Goal: Task Accomplishment & Management: Complete application form

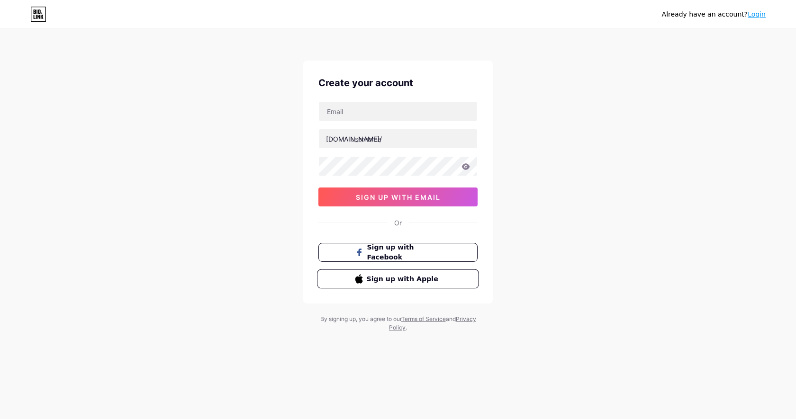
click at [425, 283] on span "Sign up with Apple" at bounding box center [404, 279] width 74 height 10
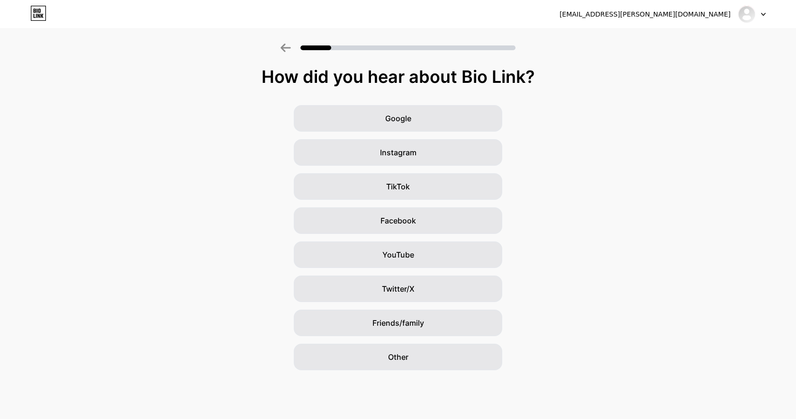
drag, startPoint x: 317, startPoint y: 47, endPoint x: 353, endPoint y: 56, distance: 37.0
click at [353, 56] on div at bounding box center [398, 44] width 796 height 33
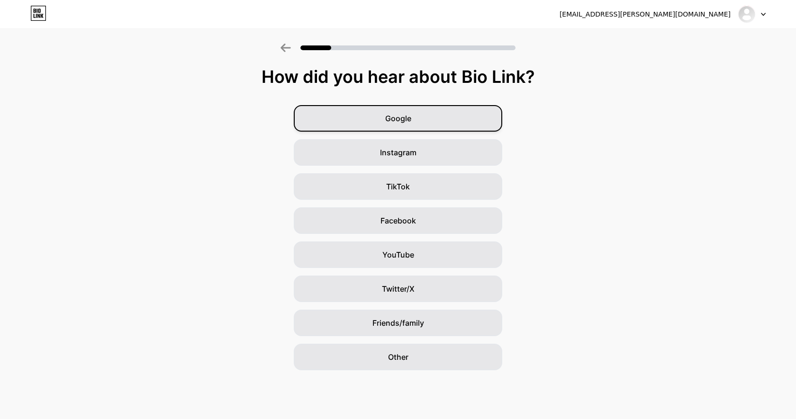
click at [433, 121] on div "Google" at bounding box center [398, 118] width 208 height 27
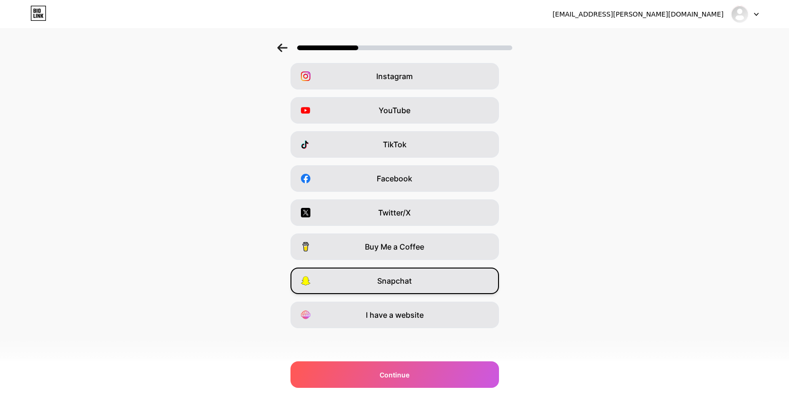
scroll to position [44, 0]
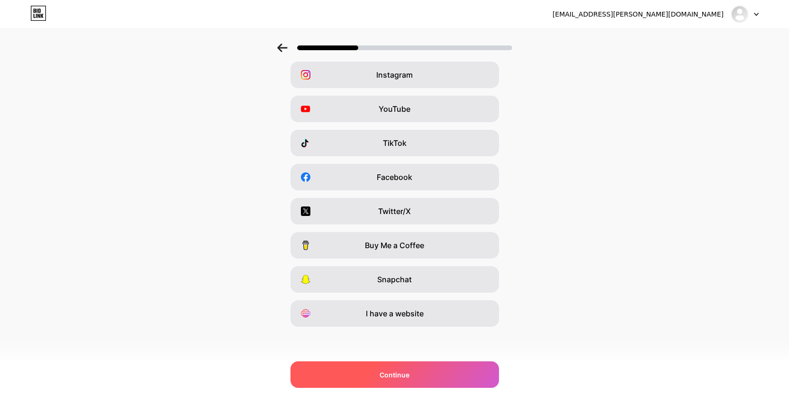
click at [405, 375] on span "Continue" at bounding box center [394, 375] width 30 height 10
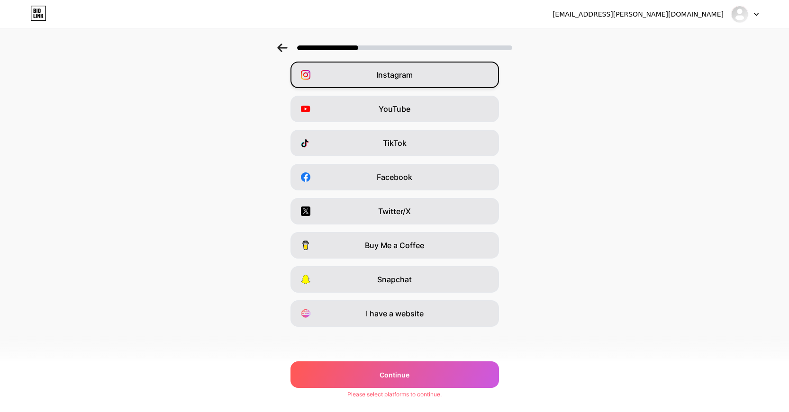
click at [427, 70] on div "Instagram" at bounding box center [394, 75] width 208 height 27
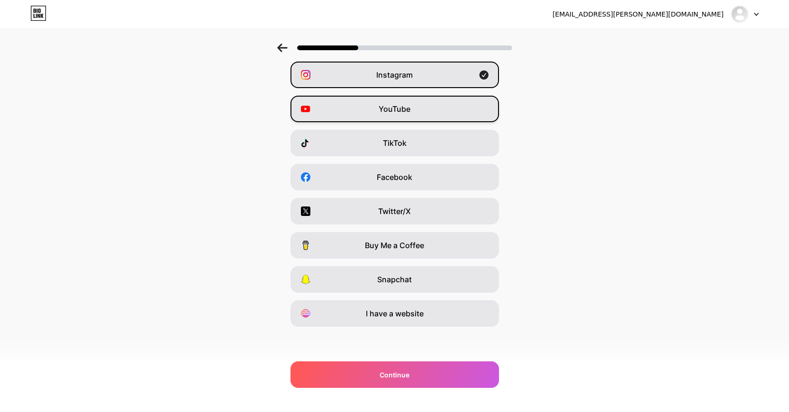
click at [431, 115] on div "YouTube" at bounding box center [394, 109] width 208 height 27
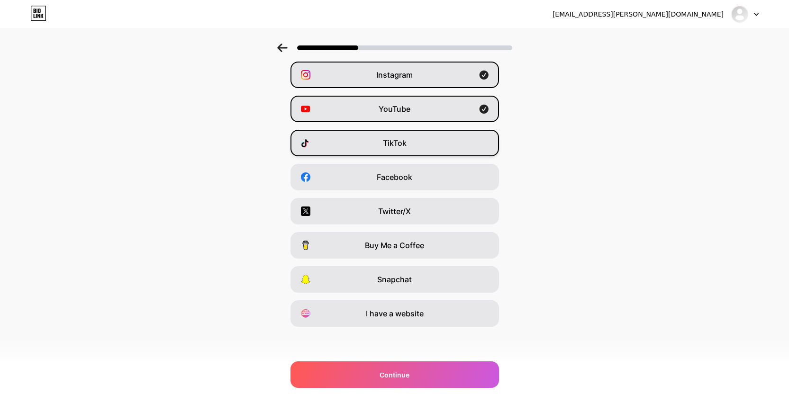
click at [429, 139] on div "TikTok" at bounding box center [394, 143] width 208 height 27
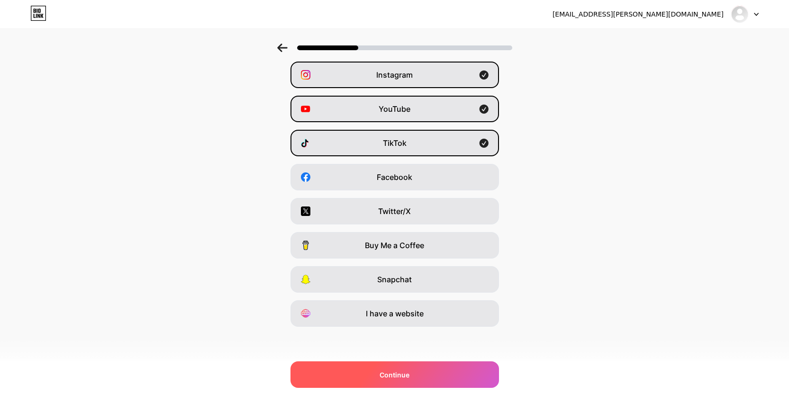
click at [422, 377] on div "Continue" at bounding box center [394, 374] width 208 height 27
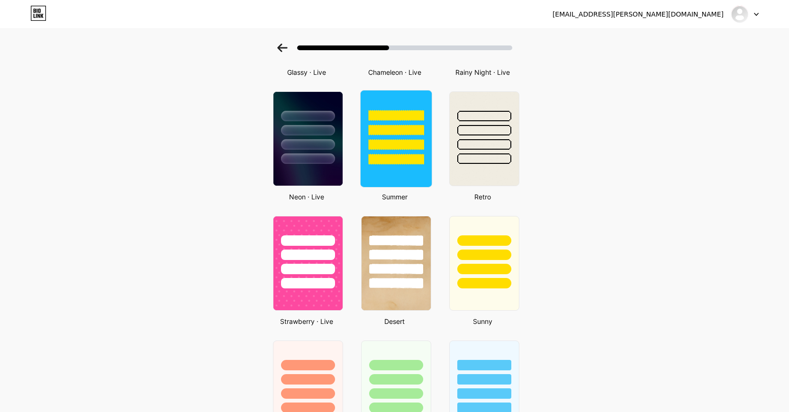
scroll to position [417, 0]
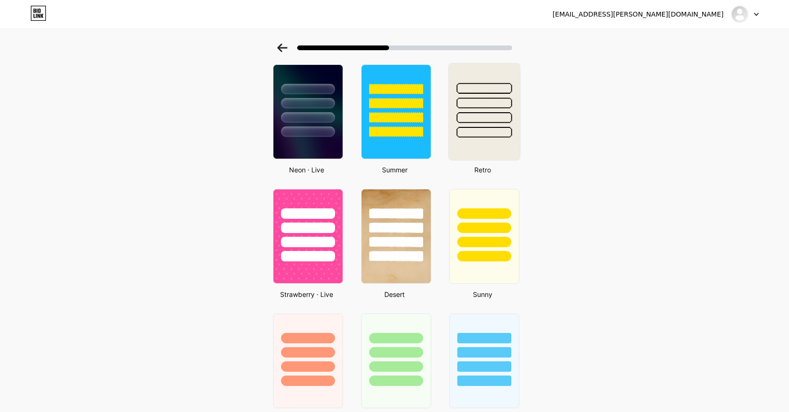
click at [489, 146] on img at bounding box center [483, 111] width 71 height 97
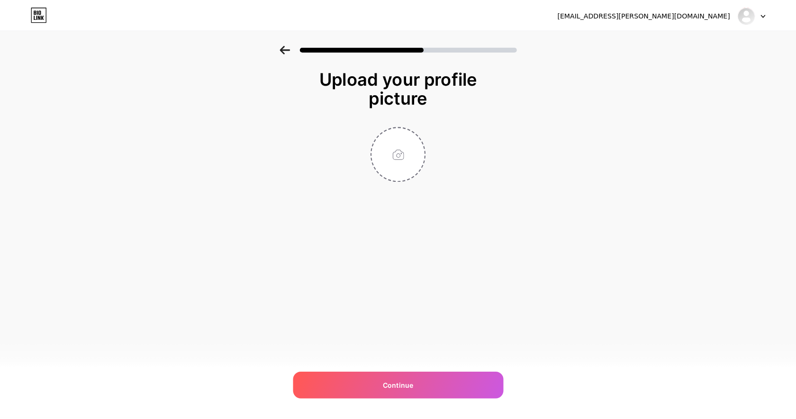
scroll to position [0, 0]
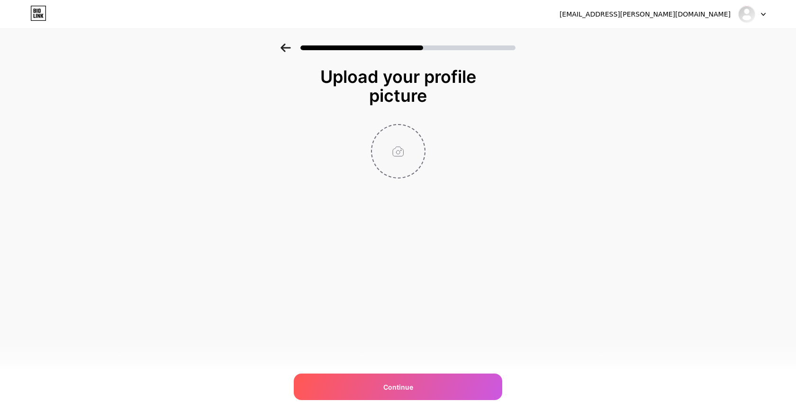
click at [413, 157] on input "file" at bounding box center [398, 151] width 53 height 53
type input "C:\fakepath\photo_2023-07-22_15-14-52.jpg"
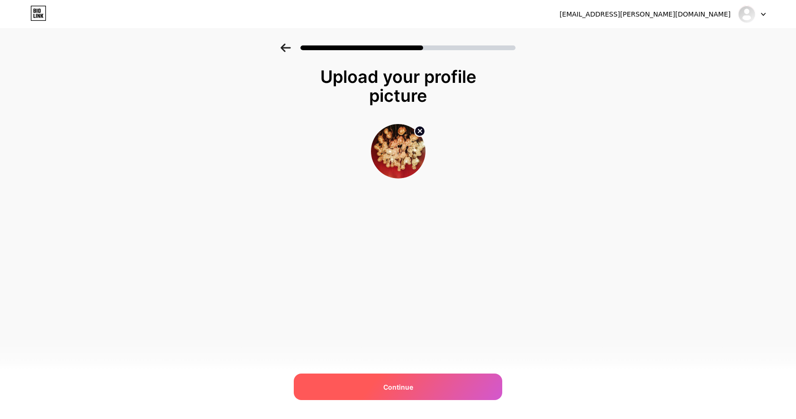
click at [408, 387] on span "Continue" at bounding box center [398, 387] width 30 height 10
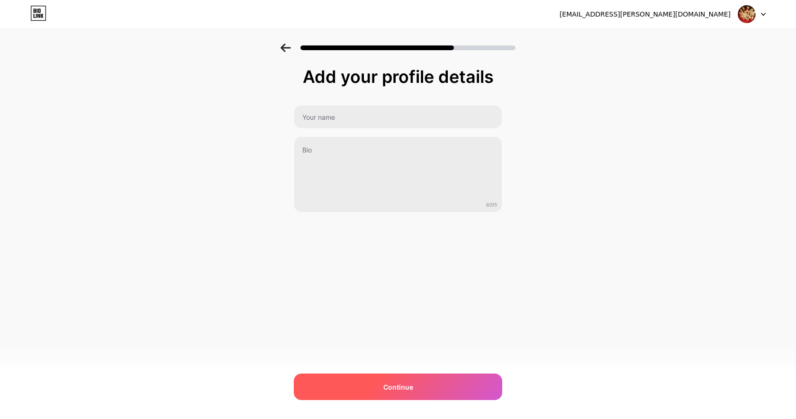
click at [408, 386] on span "Continue" at bounding box center [398, 387] width 30 height 10
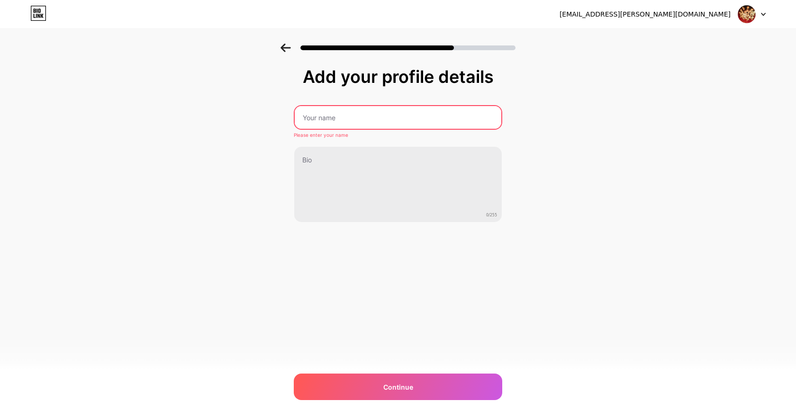
click at [342, 113] on input "text" at bounding box center [398, 117] width 207 height 23
type input "[PERSON_NAME]"
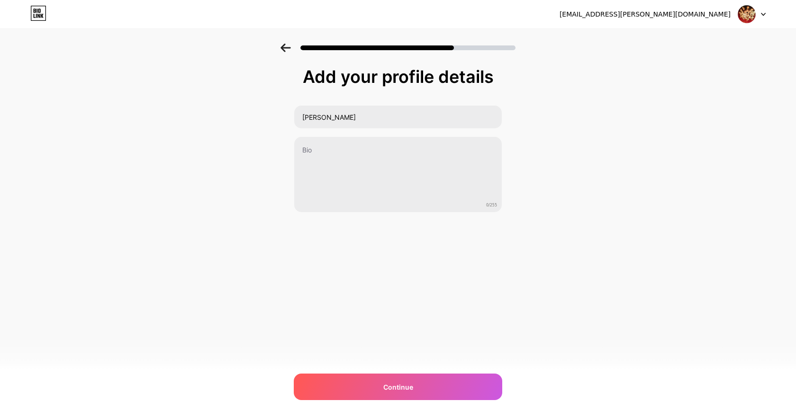
click at [366, 403] on div "[EMAIL_ADDRESS][PERSON_NAME][DOMAIN_NAME] Logout Link Copied Add your profile d…" at bounding box center [398, 209] width 796 height 419
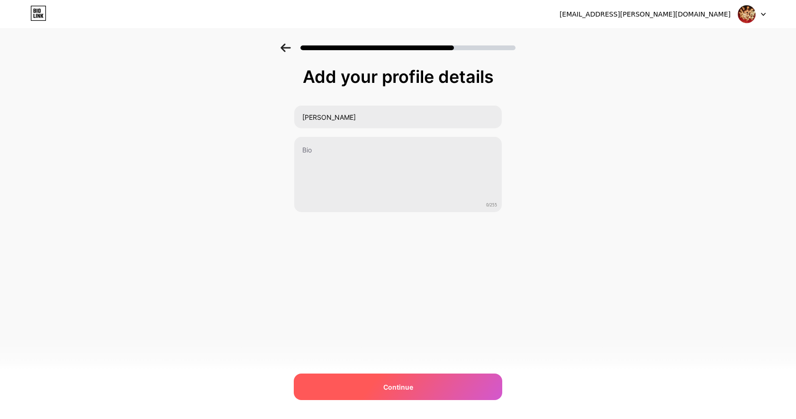
click at [376, 389] on div "Continue" at bounding box center [398, 387] width 208 height 27
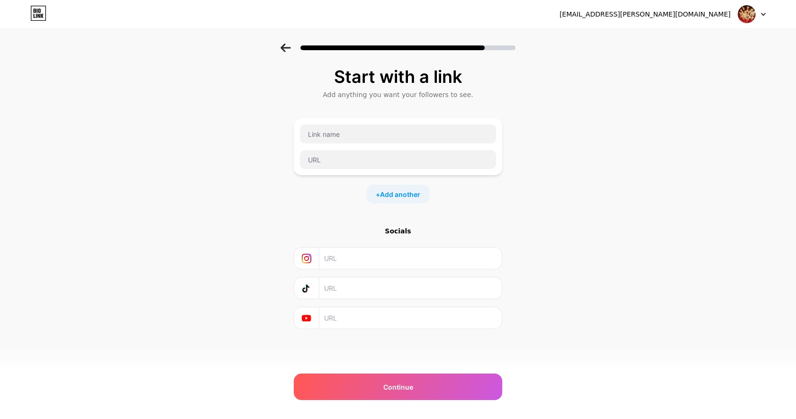
click at [310, 261] on icon at bounding box center [306, 258] width 9 height 9
